Goal: Check status: Check status

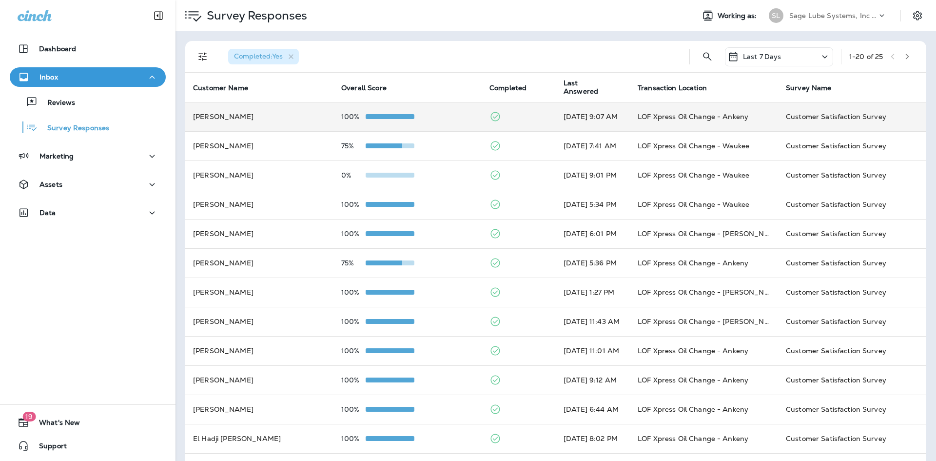
click at [424, 126] on td "100%" at bounding box center [407, 116] width 148 height 29
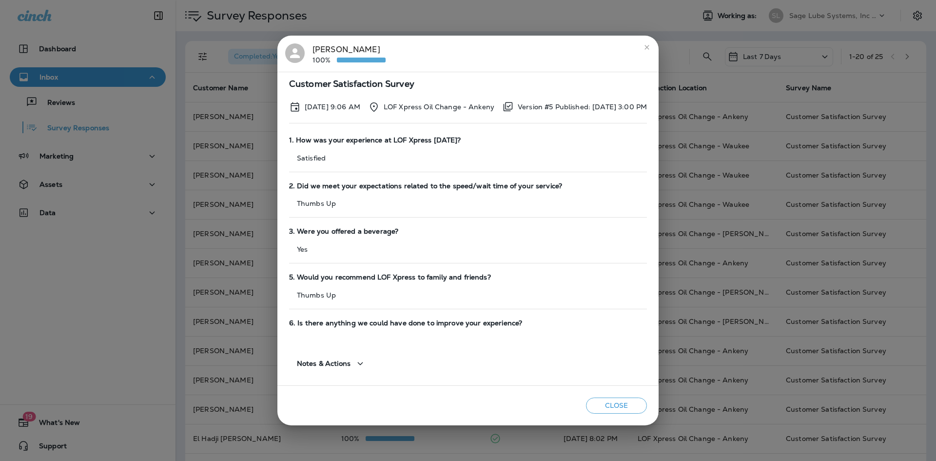
click at [630, 413] on button "Close" at bounding box center [616, 405] width 61 height 16
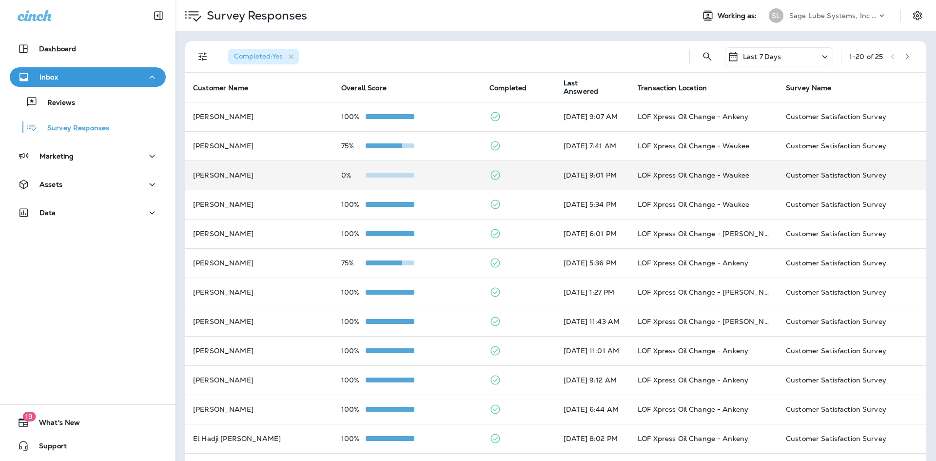
click at [578, 179] on td "[DATE] 9:01 PM" at bounding box center [593, 174] width 74 height 29
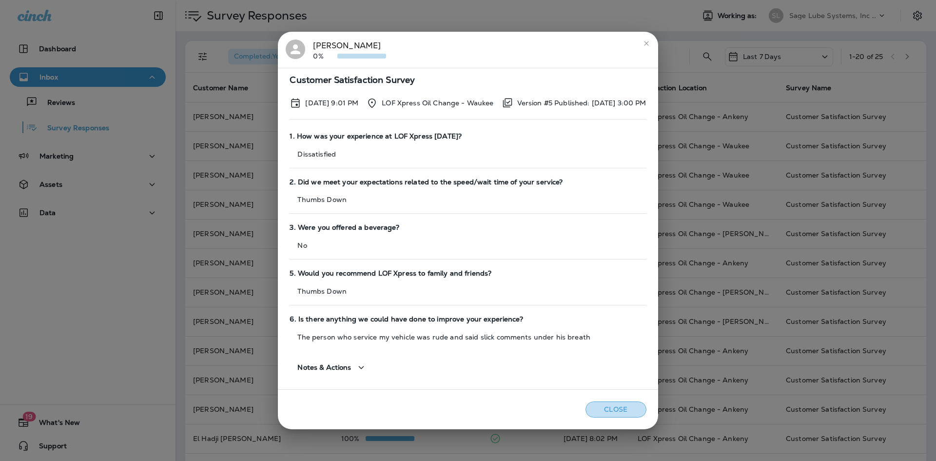
click at [617, 406] on button "Close" at bounding box center [615, 409] width 61 height 16
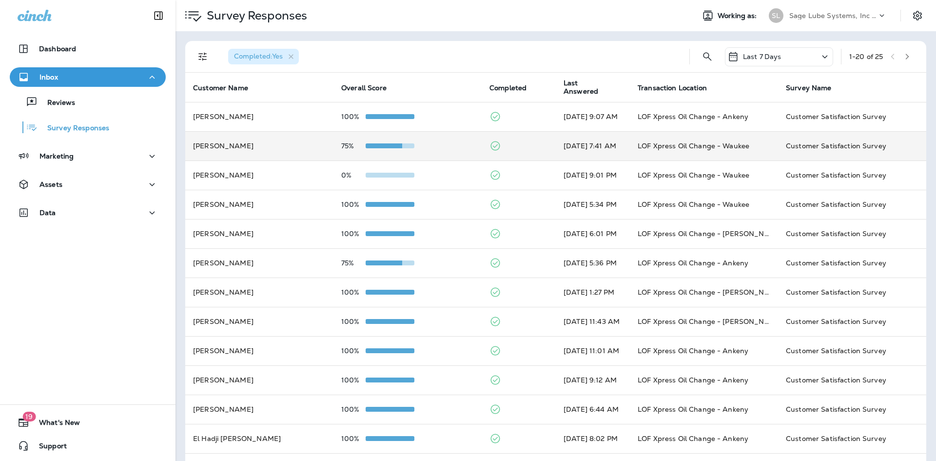
click at [407, 156] on td "75%" at bounding box center [407, 145] width 148 height 29
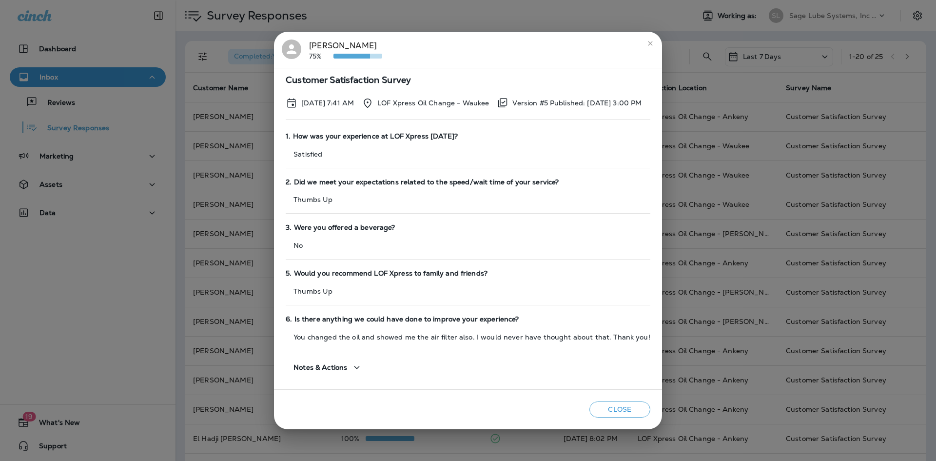
click at [627, 404] on button "Close" at bounding box center [619, 409] width 61 height 16
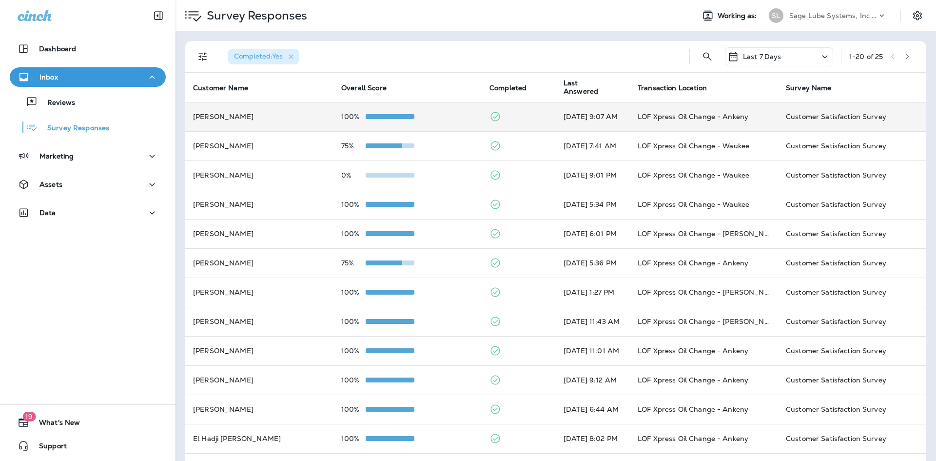
click at [429, 122] on td "100%" at bounding box center [407, 116] width 148 height 29
